Goal: Transaction & Acquisition: Purchase product/service

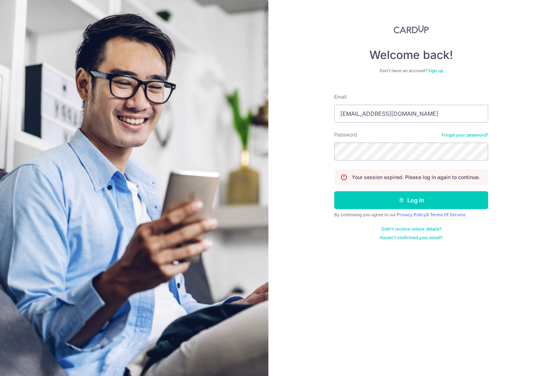
type input "[EMAIL_ADDRESS][DOMAIN_NAME]"
click at [334, 191] on button "Log in" at bounding box center [411, 200] width 154 height 18
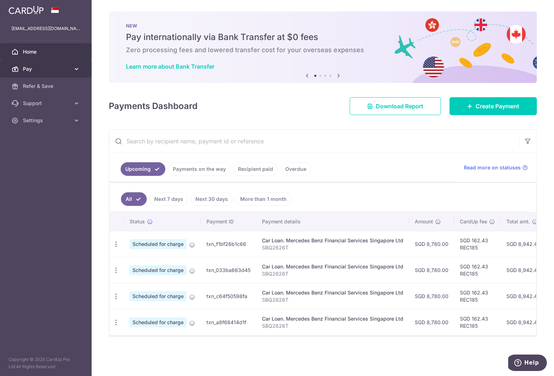
click at [69, 69] on span "Pay" at bounding box center [46, 68] width 47 height 7
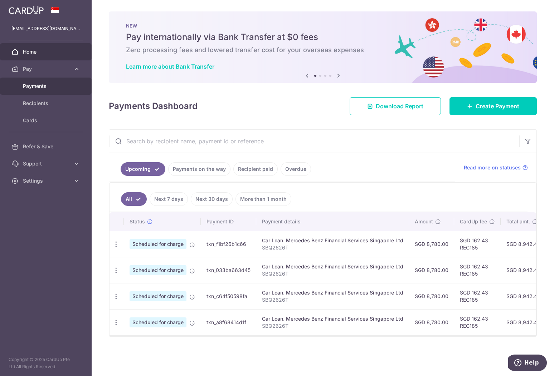
click at [55, 85] on span "Payments" at bounding box center [46, 86] width 47 height 7
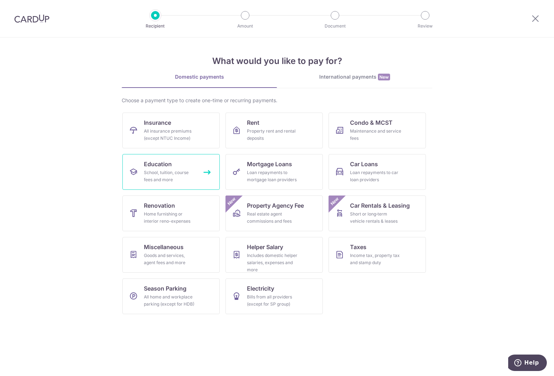
click at [188, 173] on div "School, tuition, course fees and more" at bounding box center [169, 176] width 51 height 14
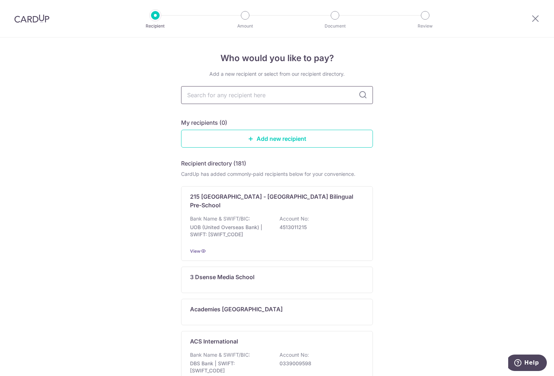
click at [207, 90] on input "text" at bounding box center [277, 95] width 192 height 18
type input "berr"
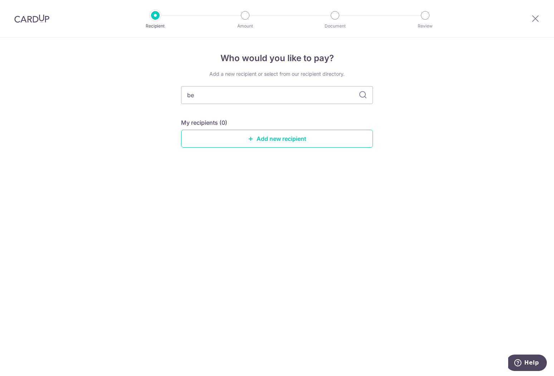
type input "b"
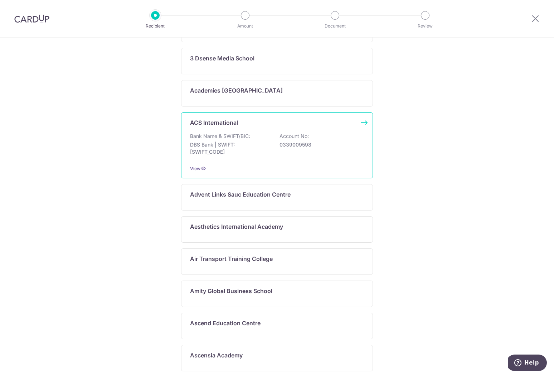
scroll to position [286, 0]
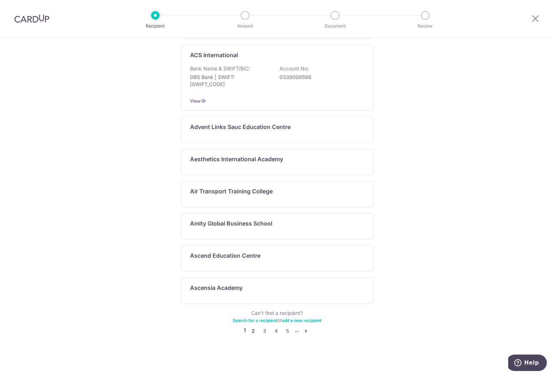
click at [250, 330] on link "2" at bounding box center [253, 331] width 9 height 9
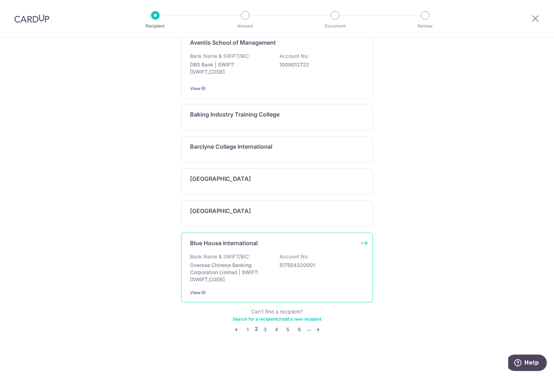
scroll to position [328, 0]
click at [264, 334] on link "3" at bounding box center [265, 329] width 9 height 9
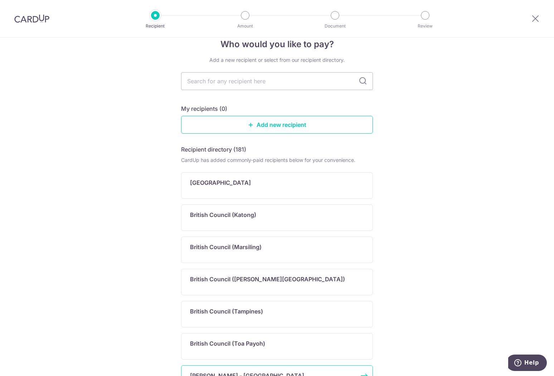
scroll to position [9, 0]
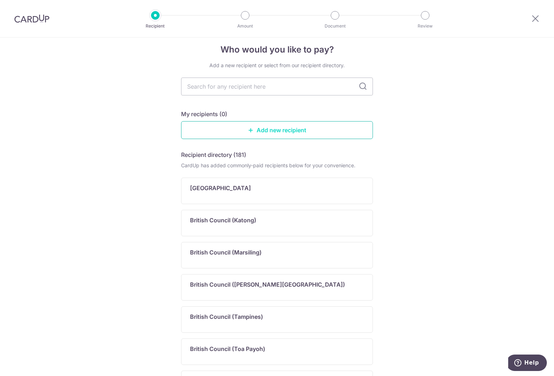
click at [248, 132] on icon at bounding box center [251, 130] width 6 height 6
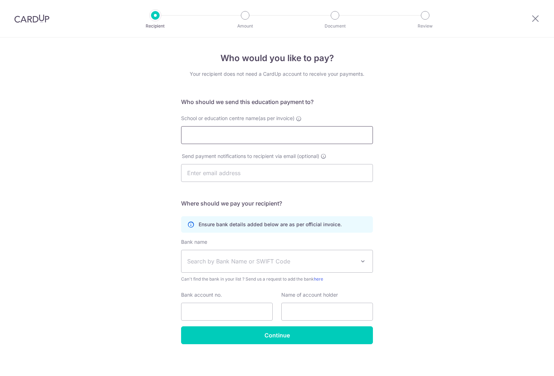
click at [245, 134] on input "School or education centre name(as per invoice)" at bounding box center [277, 135] width 192 height 18
click button "Submit Request" at bounding box center [0, 0] width 0 height 0
type input "Berries world of learning School (CW) Pte Ltd"
click at [254, 171] on input "text" at bounding box center [277, 173] width 192 height 18
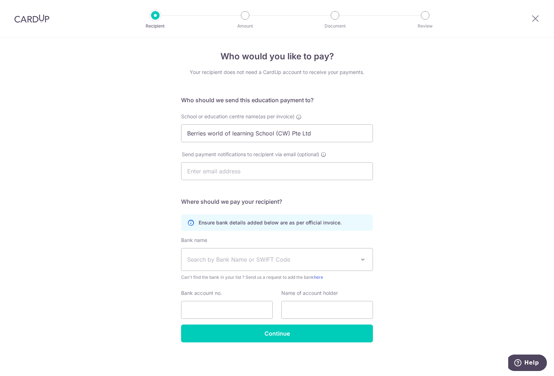
click at [287, 259] on span "Search by Bank Name or SWIFT Code" at bounding box center [271, 259] width 168 height 9
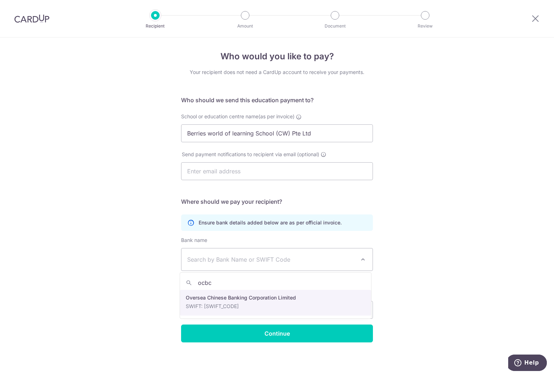
type input "ocbc"
select select "12"
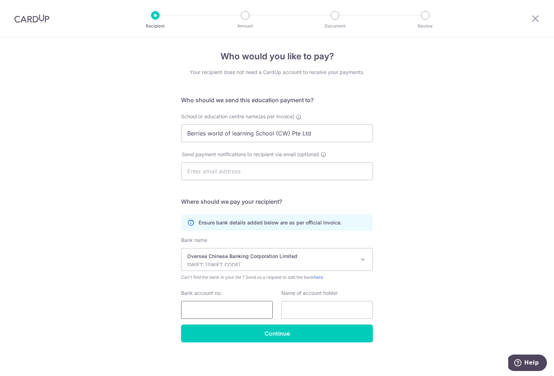
click at [229, 308] on input "Bank account no." at bounding box center [227, 310] width 92 height 18
type input "695105817001"
click at [306, 308] on input "text" at bounding box center [327, 310] width 92 height 18
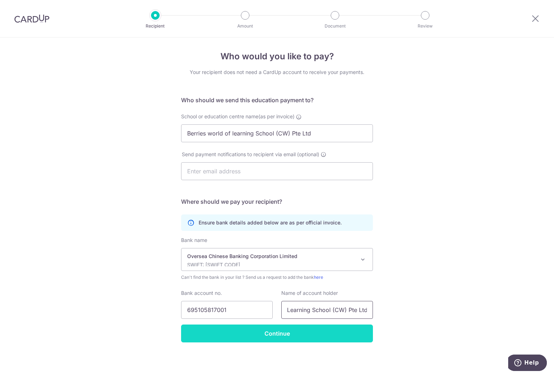
type input "Berries World of Learning School (CW) Pte Ltd"
click at [303, 339] on input "Continue" at bounding box center [277, 334] width 192 height 18
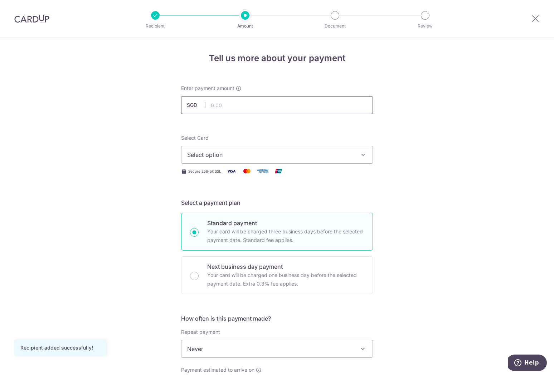
click at [237, 101] on input "text" at bounding box center [277, 105] width 192 height 18
type input "2,803.48"
click at [261, 157] on span "Select option" at bounding box center [270, 155] width 167 height 9
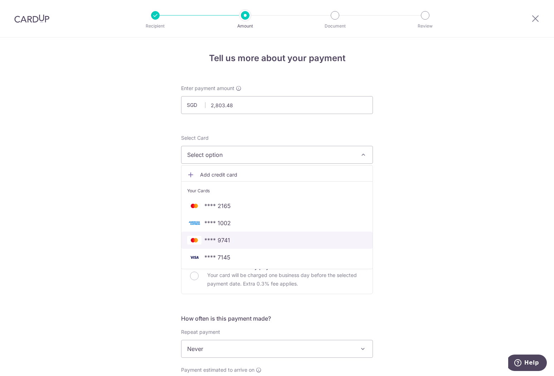
click at [232, 240] on span "**** 9741" at bounding box center [277, 240] width 180 height 9
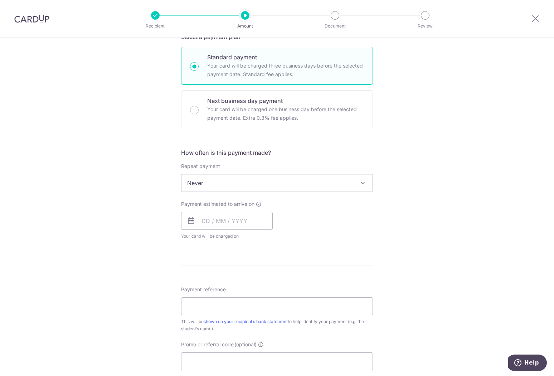
scroll to position [182, 0]
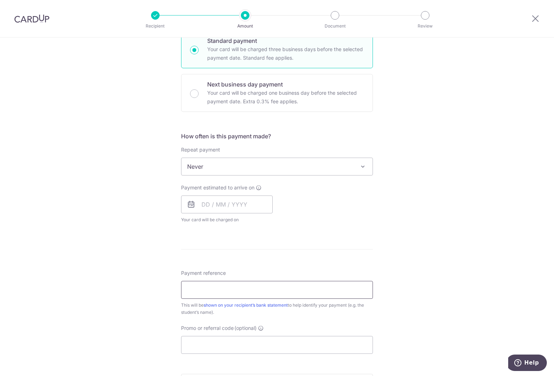
click at [239, 289] on input "Payment reference" at bounding box center [277, 290] width 192 height 18
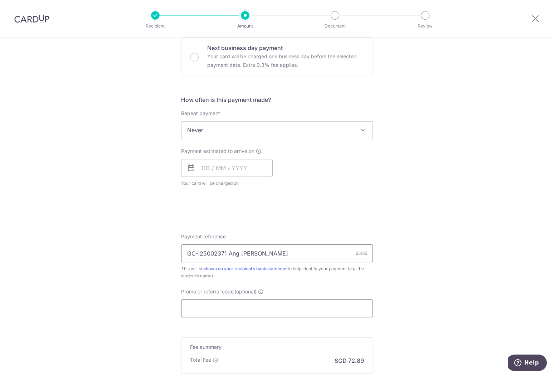
type input "GC-I25002371 Ang [PERSON_NAME]"
click at [237, 309] on input "Promo or referral code (optional)" at bounding box center [277, 309] width 192 height 18
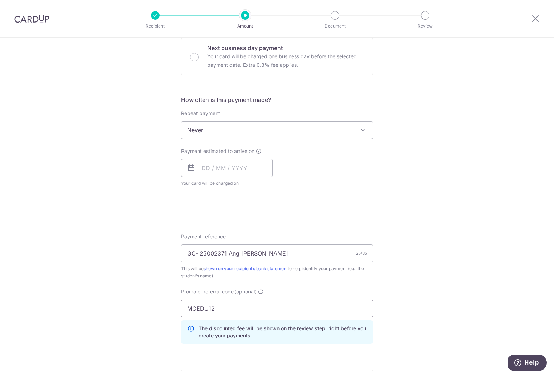
type input "MCEDU12"
click at [480, 227] on div "Tell us more about your payment Enter payment amount SGD 2,803.48 2803.48 Recip…" at bounding box center [277, 158] width 554 height 679
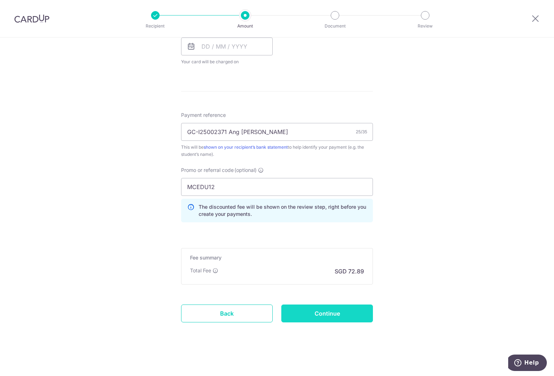
click at [347, 311] on input "Continue" at bounding box center [327, 314] width 92 height 18
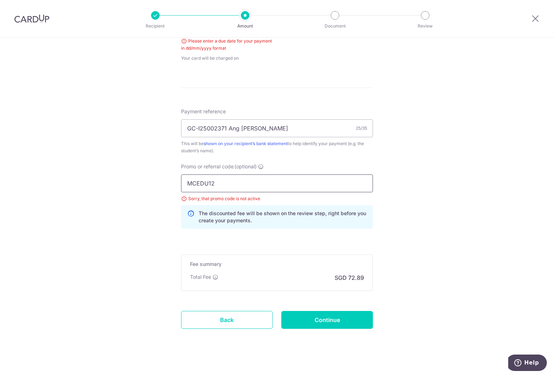
drag, startPoint x: 207, startPoint y: 184, endPoint x: 252, endPoint y: 195, distance: 46.8
click at [252, 192] on input "MCEDU12" at bounding box center [277, 184] width 192 height 18
type input "MCEDU11R"
click at [351, 315] on input "Continue" at bounding box center [327, 320] width 92 height 18
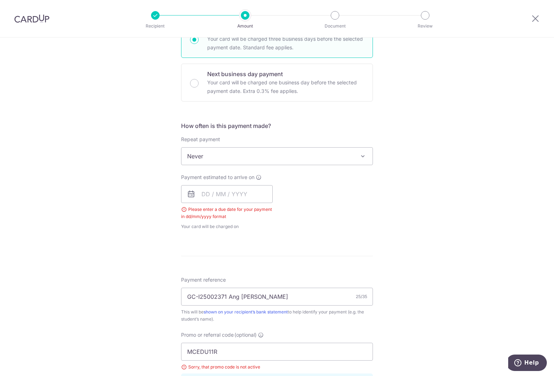
scroll to position [219, 0]
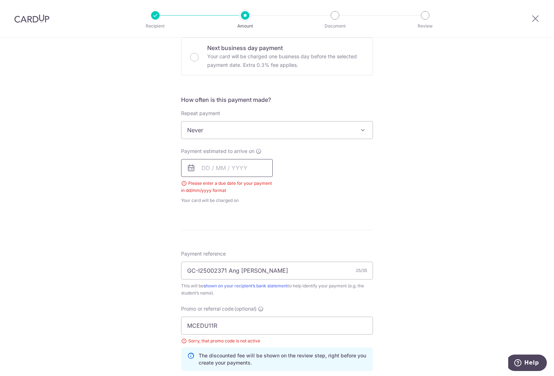
click at [229, 171] on input "text" at bounding box center [227, 168] width 92 height 18
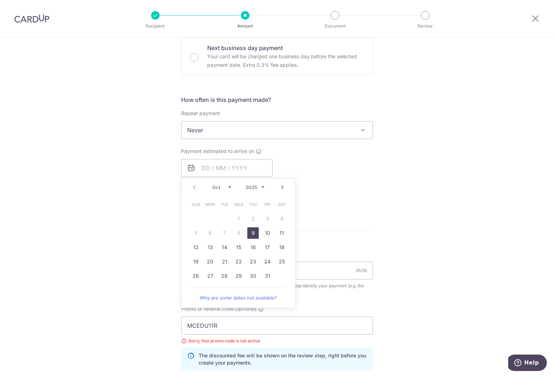
click at [251, 235] on link "9" at bounding box center [252, 232] width 11 height 11
type input "09/10/2025"
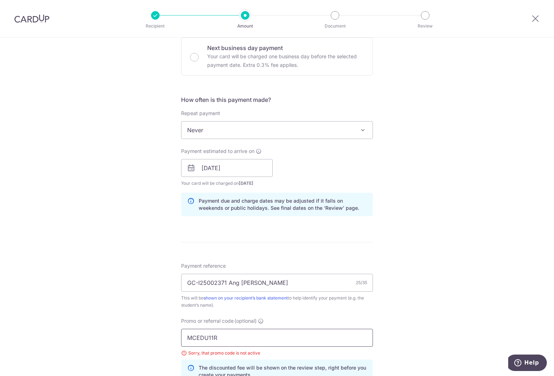
drag, startPoint x: 249, startPoint y: 342, endPoint x: 144, endPoint y: 325, distance: 106.4
click at [181, 329] on input "MCEDU11R" at bounding box center [277, 338] width 192 height 18
type input "OFF225"
click button "Add Card" at bounding box center [0, 0] width 0 height 0
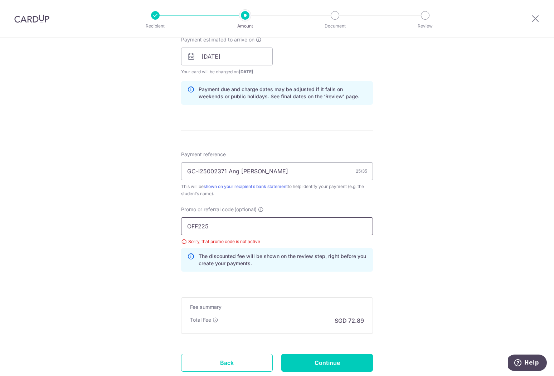
scroll to position [365, 0]
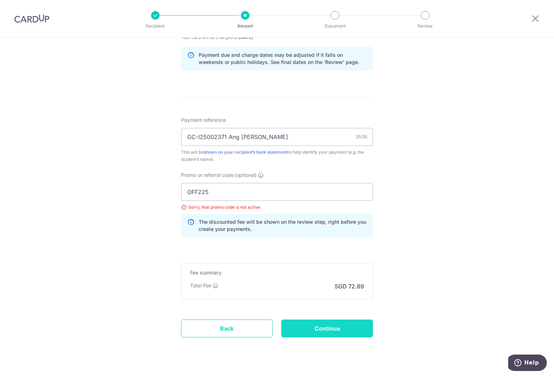
click at [334, 324] on input "Continue" at bounding box center [327, 329] width 92 height 18
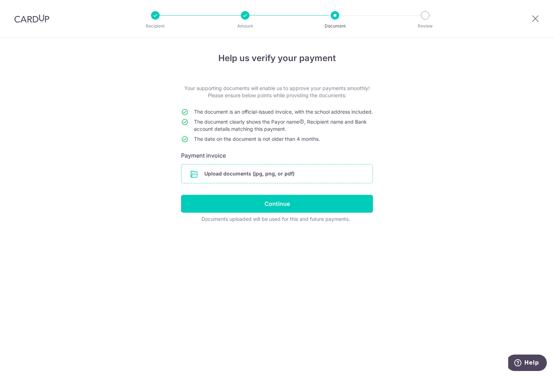
click at [265, 181] on input "file" at bounding box center [276, 173] width 191 height 19
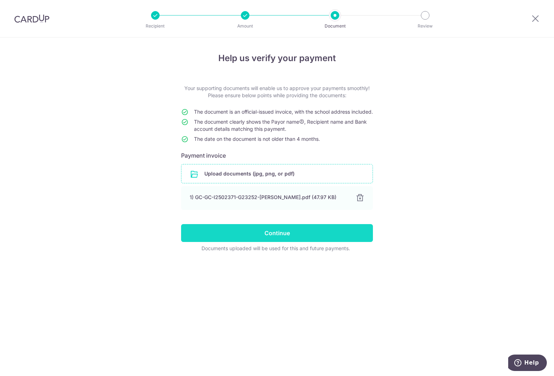
click at [275, 242] on input "Continue" at bounding box center [277, 233] width 192 height 18
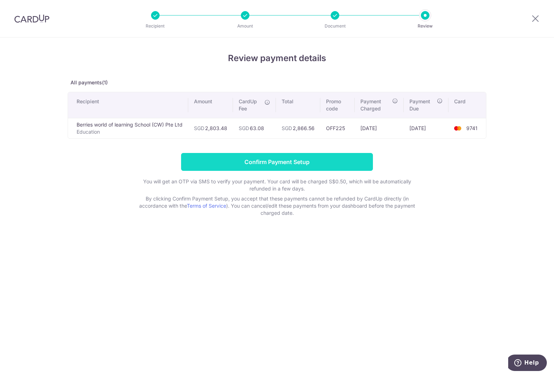
click at [271, 163] on input "Confirm Payment Setup" at bounding box center [277, 162] width 192 height 18
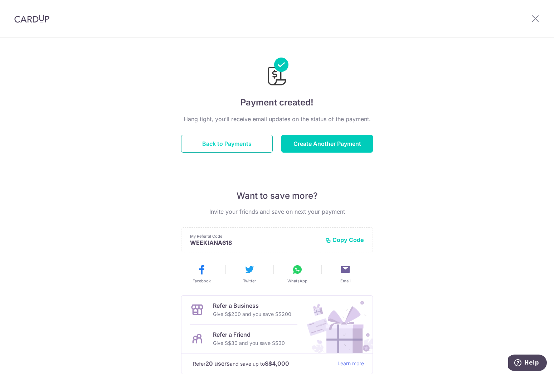
click at [235, 147] on button "Back to Payments" at bounding box center [227, 144] width 92 height 18
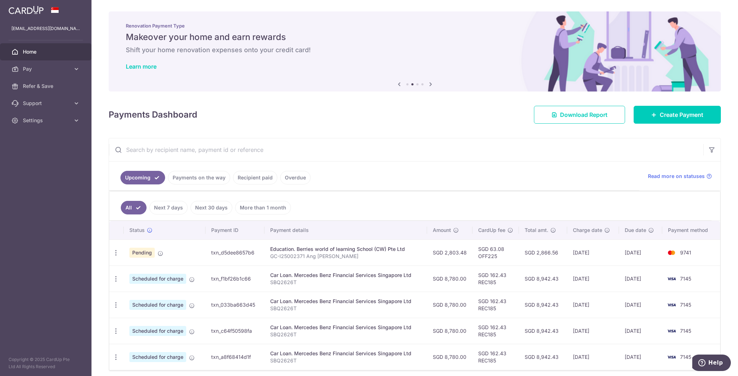
scroll to position [29, 0]
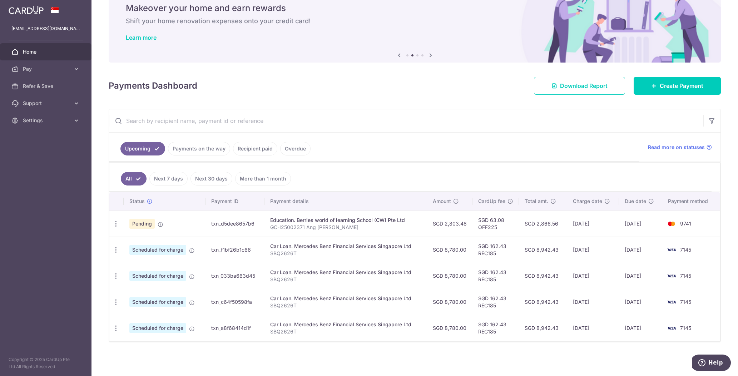
click at [252, 150] on link "Recipient paid" at bounding box center [255, 149] width 44 height 14
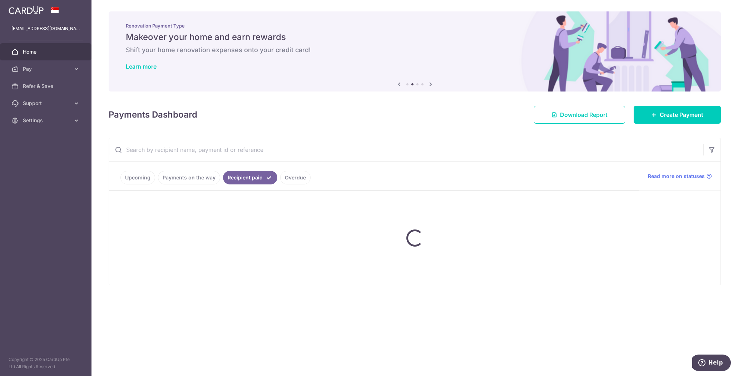
scroll to position [0, 0]
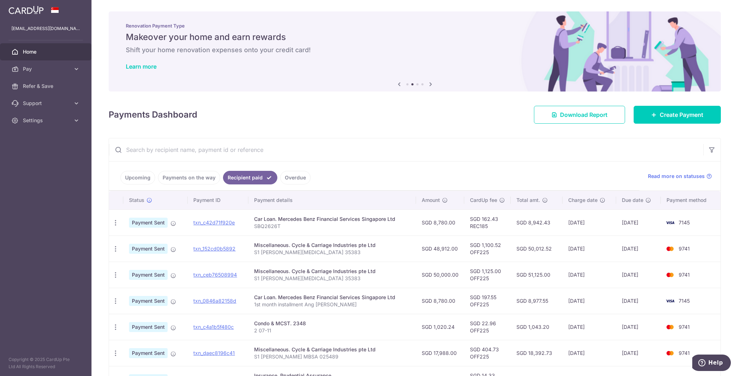
click at [190, 180] on link "Payments on the way" at bounding box center [189, 178] width 62 height 14
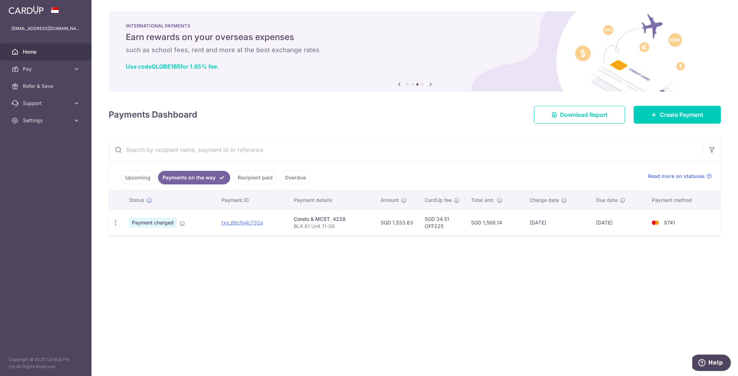
click at [138, 177] on link "Upcoming" at bounding box center [138, 178] width 35 height 14
